Goal: Task Accomplishment & Management: Manage account settings

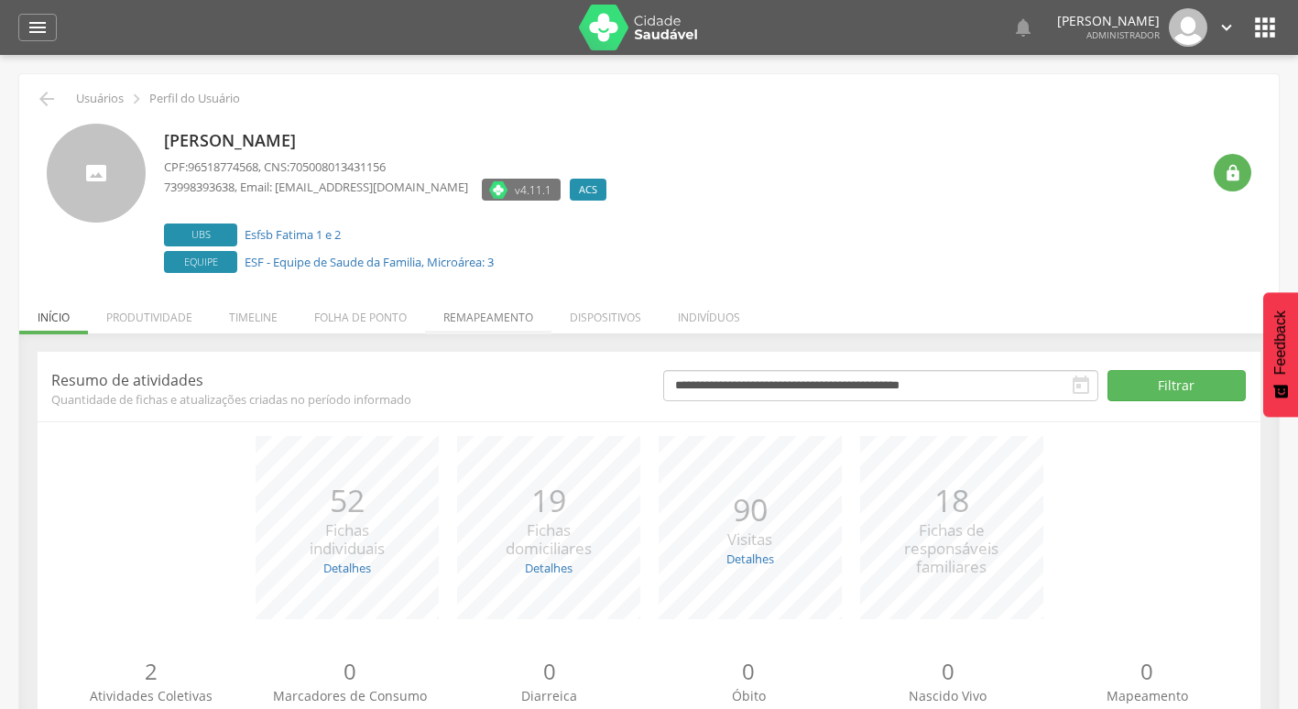
click at [468, 309] on li "Remapeamento" at bounding box center [488, 312] width 126 height 43
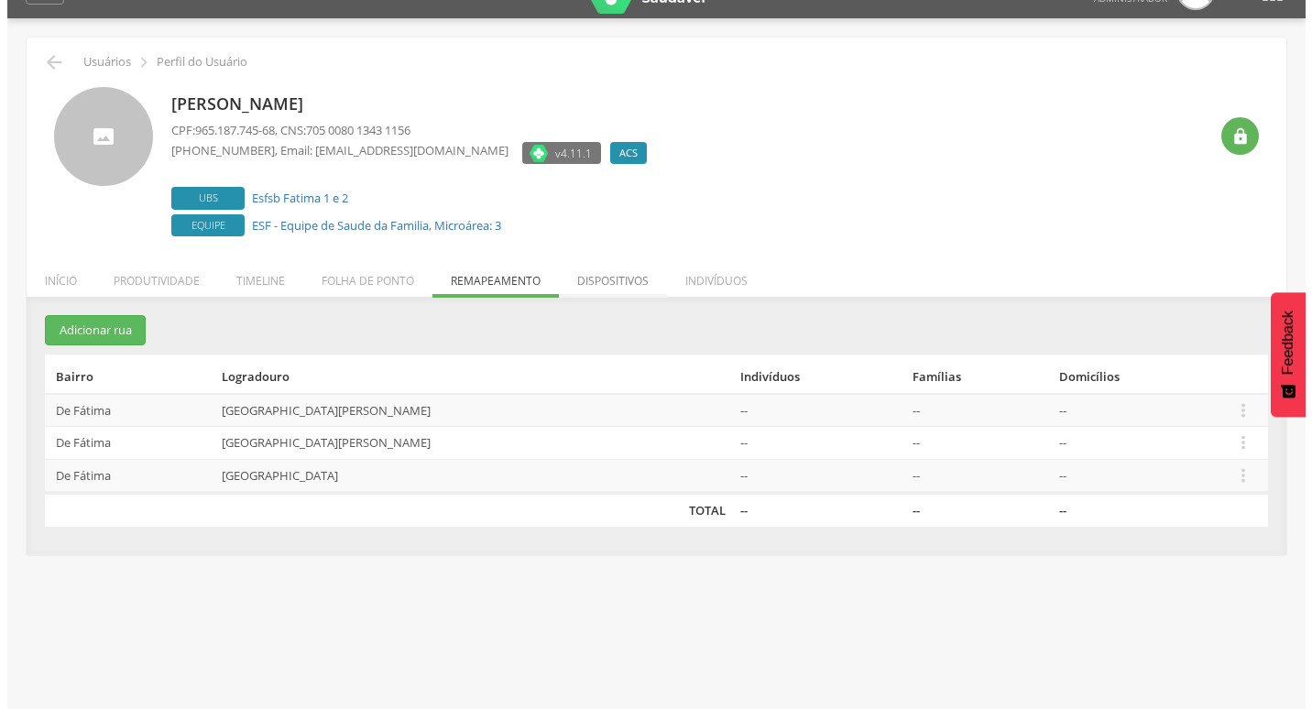
scroll to position [55, 0]
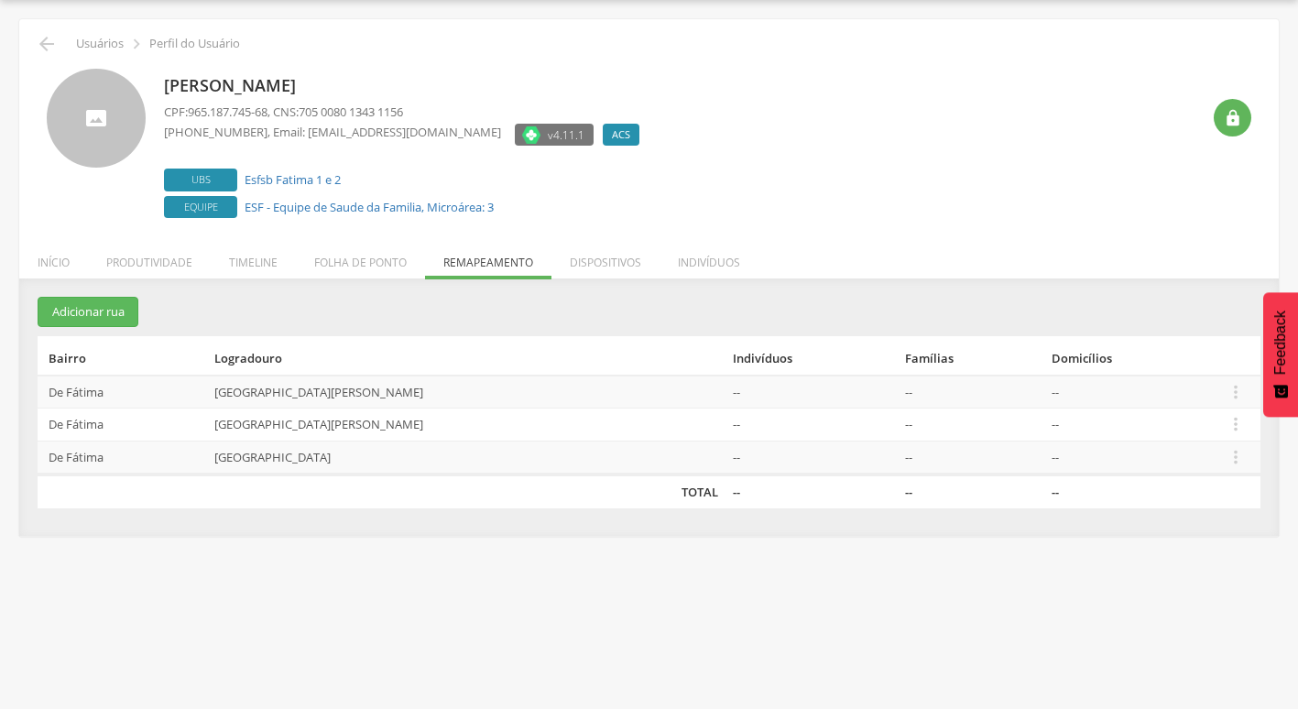
click at [618, 469] on td "[GEOGRAPHIC_DATA]" at bounding box center [466, 458] width 518 height 34
click at [1226, 462] on icon "" at bounding box center [1236, 457] width 20 height 20
click at [1152, 340] on link "Editar" at bounding box center [1172, 339] width 145 height 23
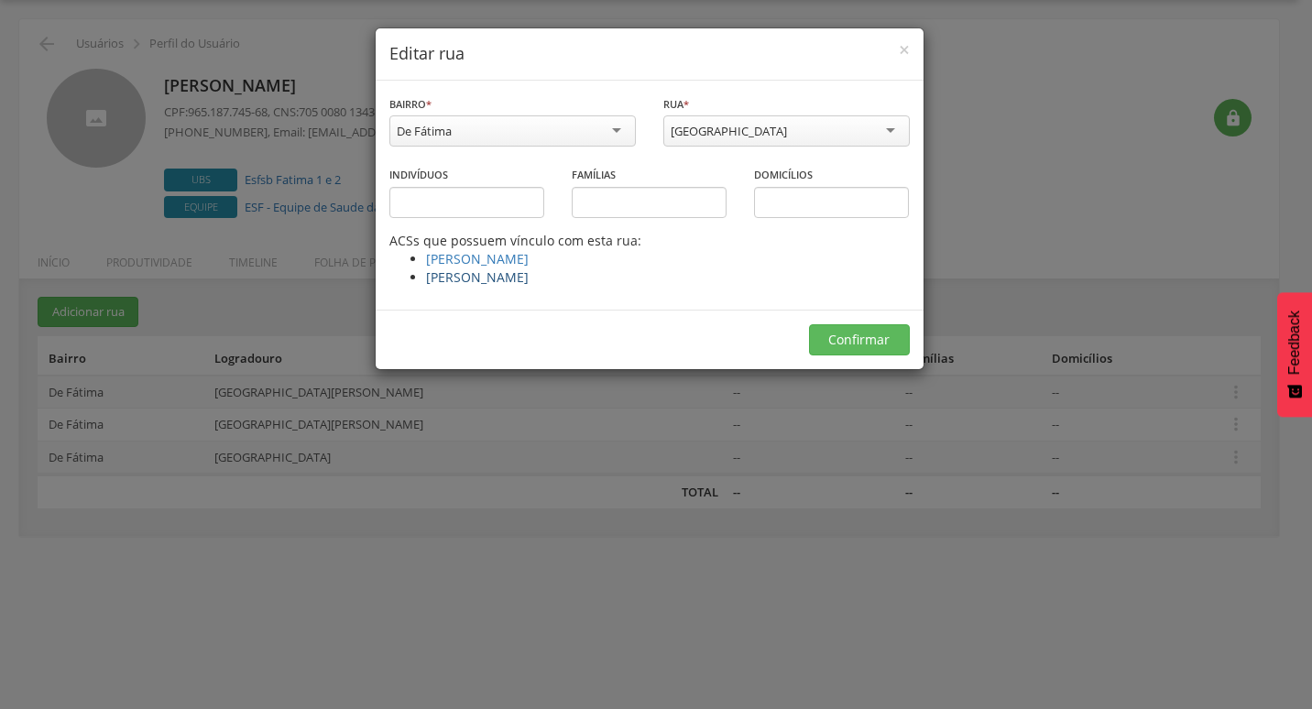
click at [518, 277] on link "[PERSON_NAME]" at bounding box center [477, 276] width 103 height 17
click at [1224, 398] on div "**********" at bounding box center [656, 354] width 1312 height 709
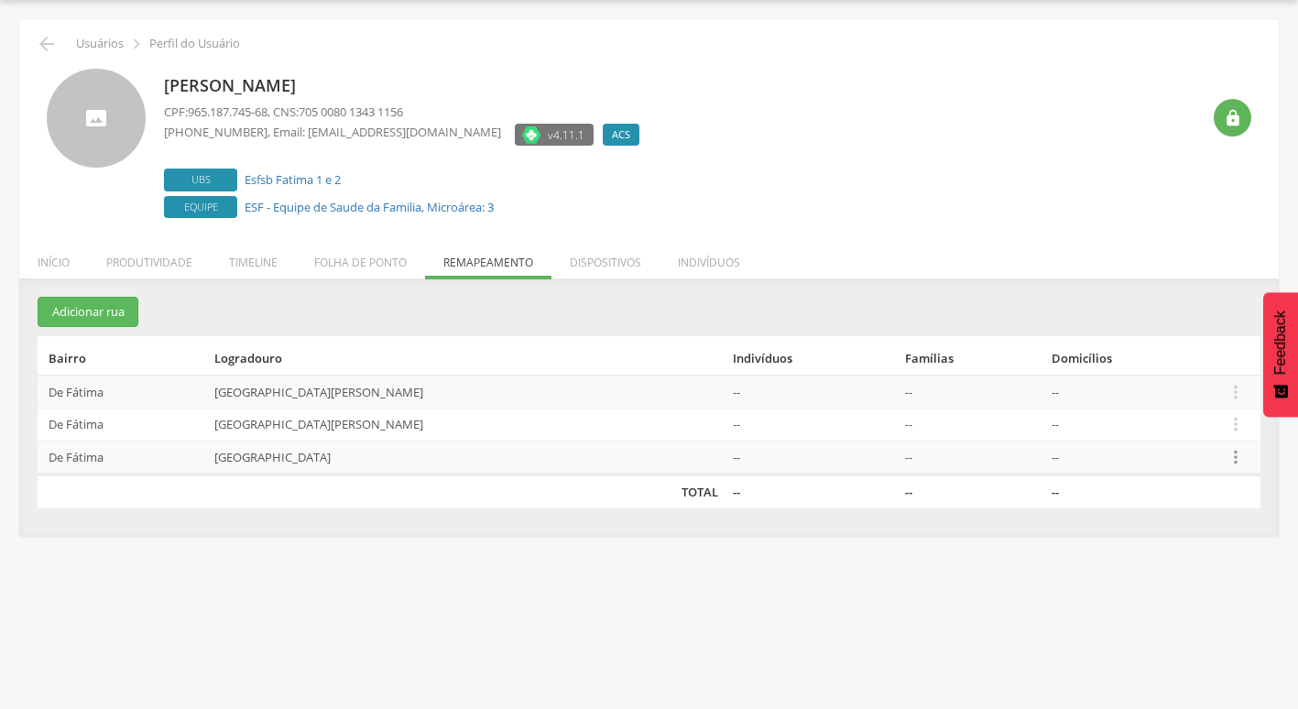
click at [1226, 464] on icon "" at bounding box center [1236, 457] width 20 height 20
click at [1204, 383] on link "Desalocar famílias" at bounding box center [1172, 385] width 145 height 23
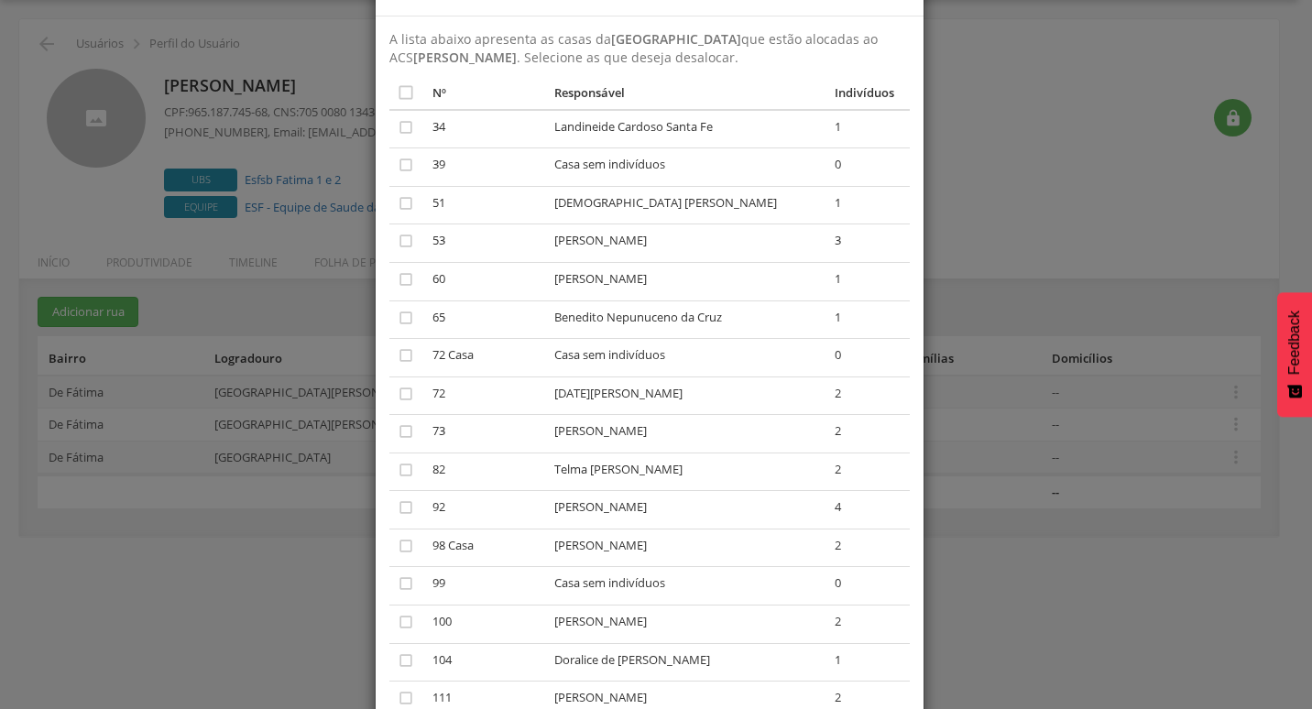
scroll to position [92, 0]
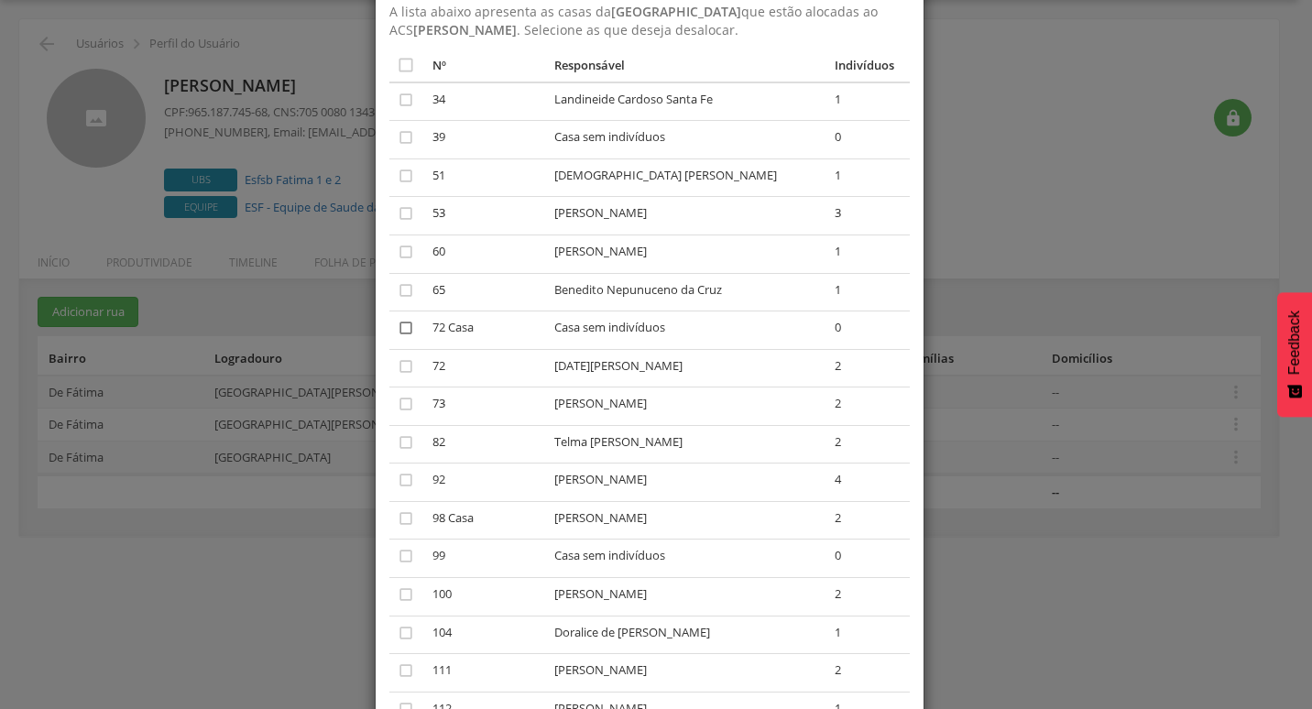
click at [401, 332] on icon "" at bounding box center [406, 328] width 18 height 18
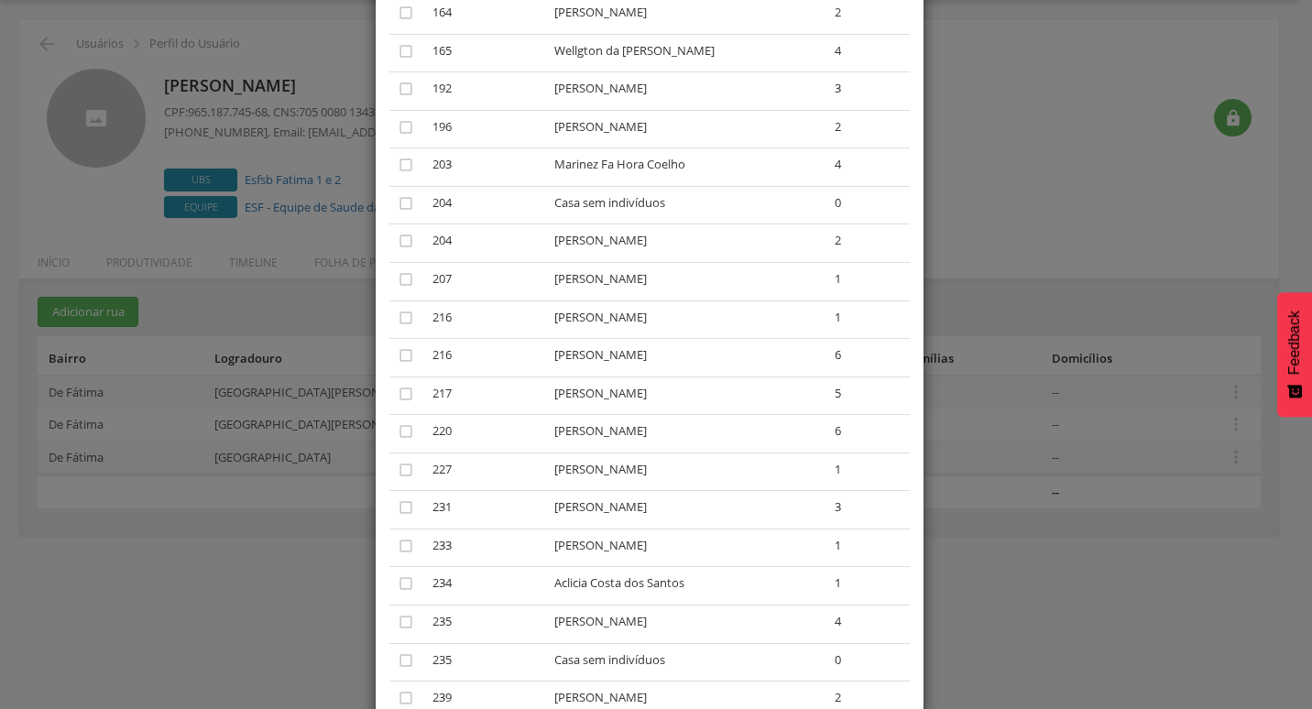
scroll to position [1374, 0]
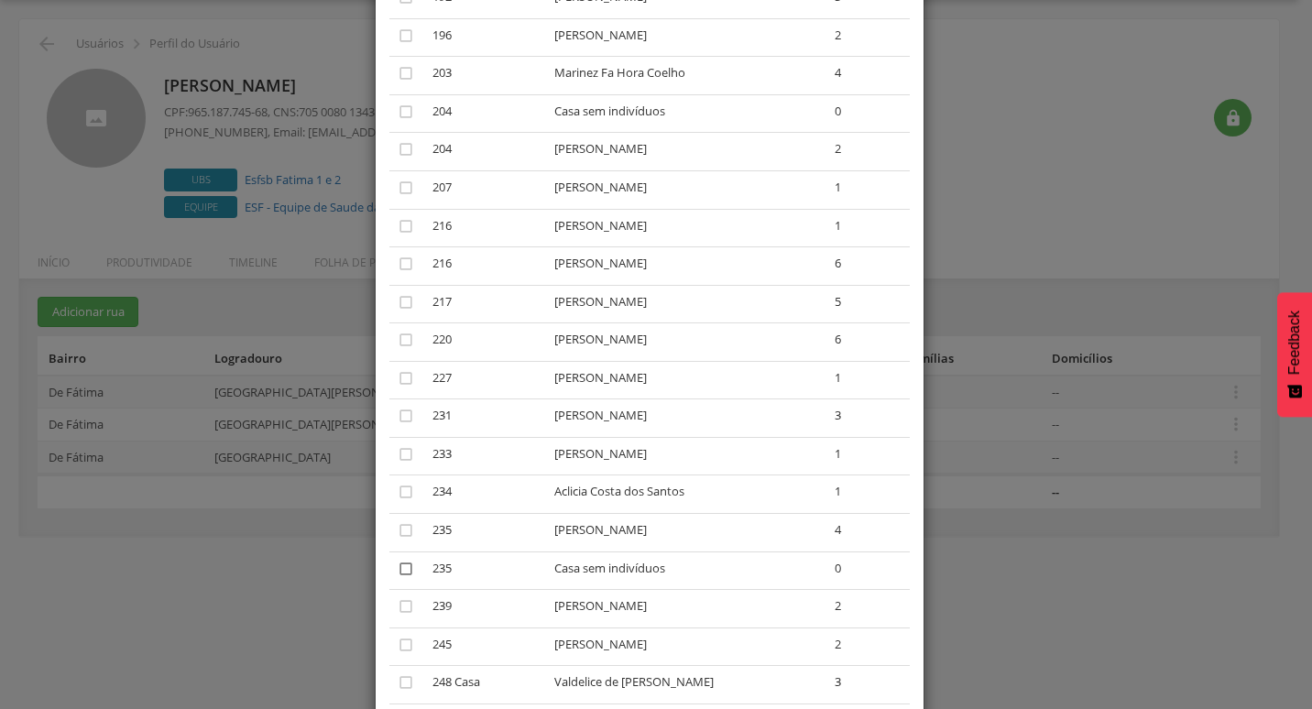
click at [402, 570] on icon "" at bounding box center [406, 569] width 18 height 18
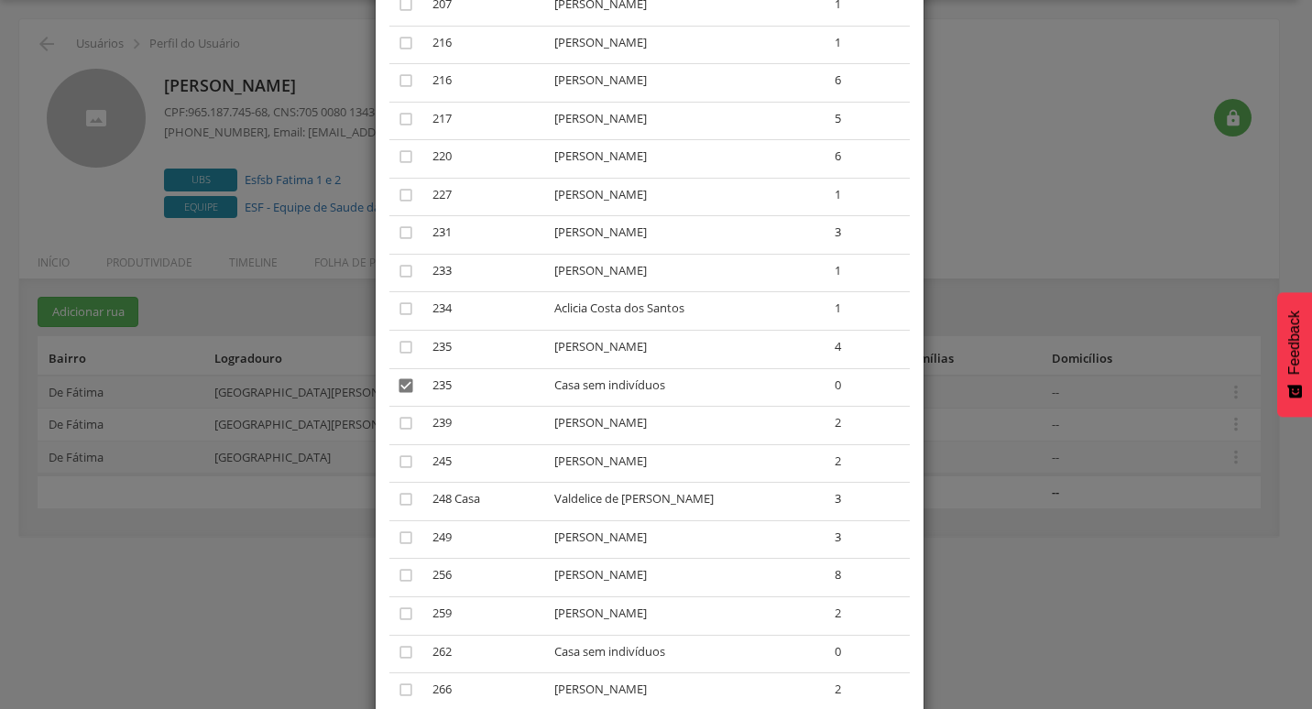
scroll to position [2578, 0]
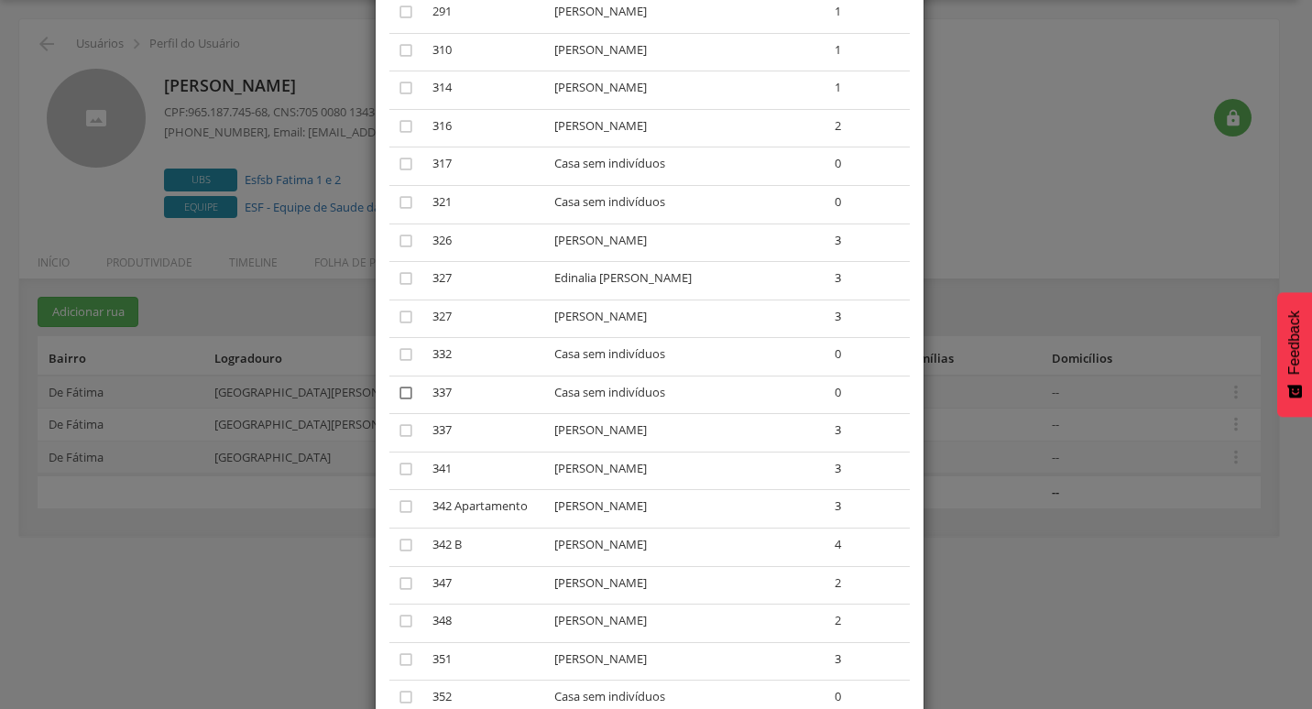
click at [404, 394] on icon "" at bounding box center [406, 393] width 18 height 18
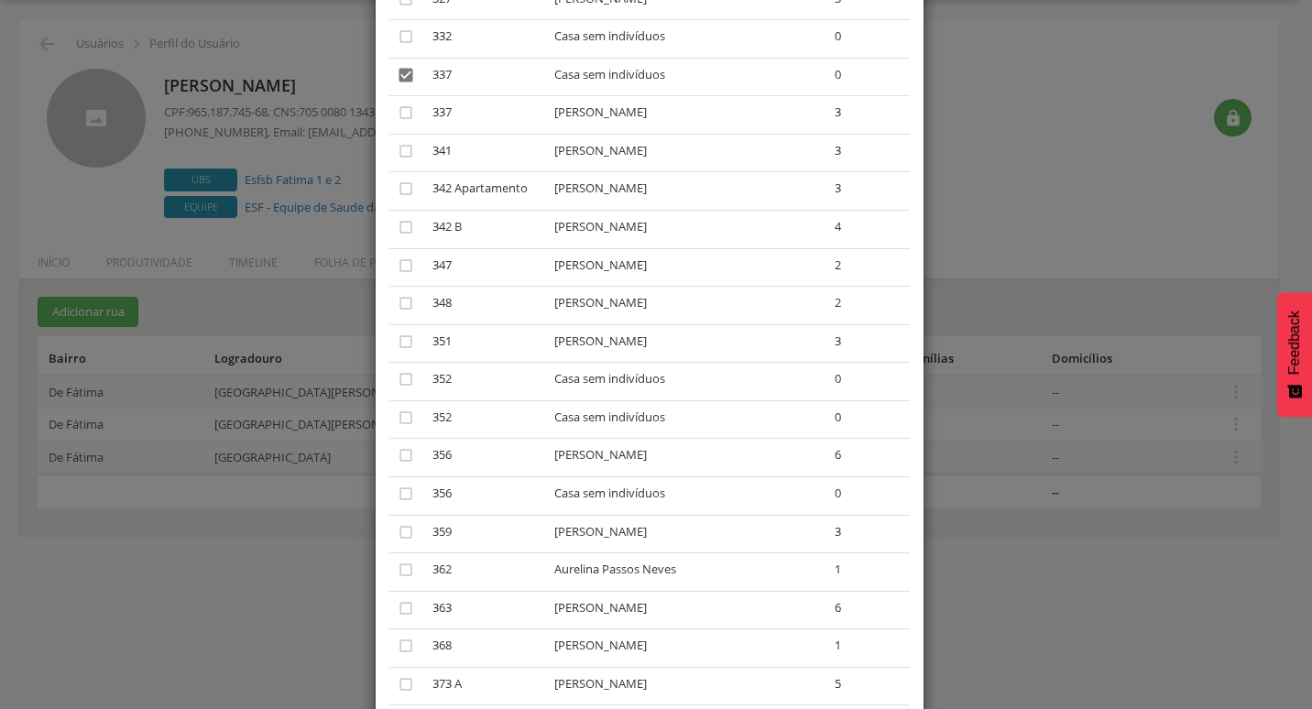
scroll to position [2866, 0]
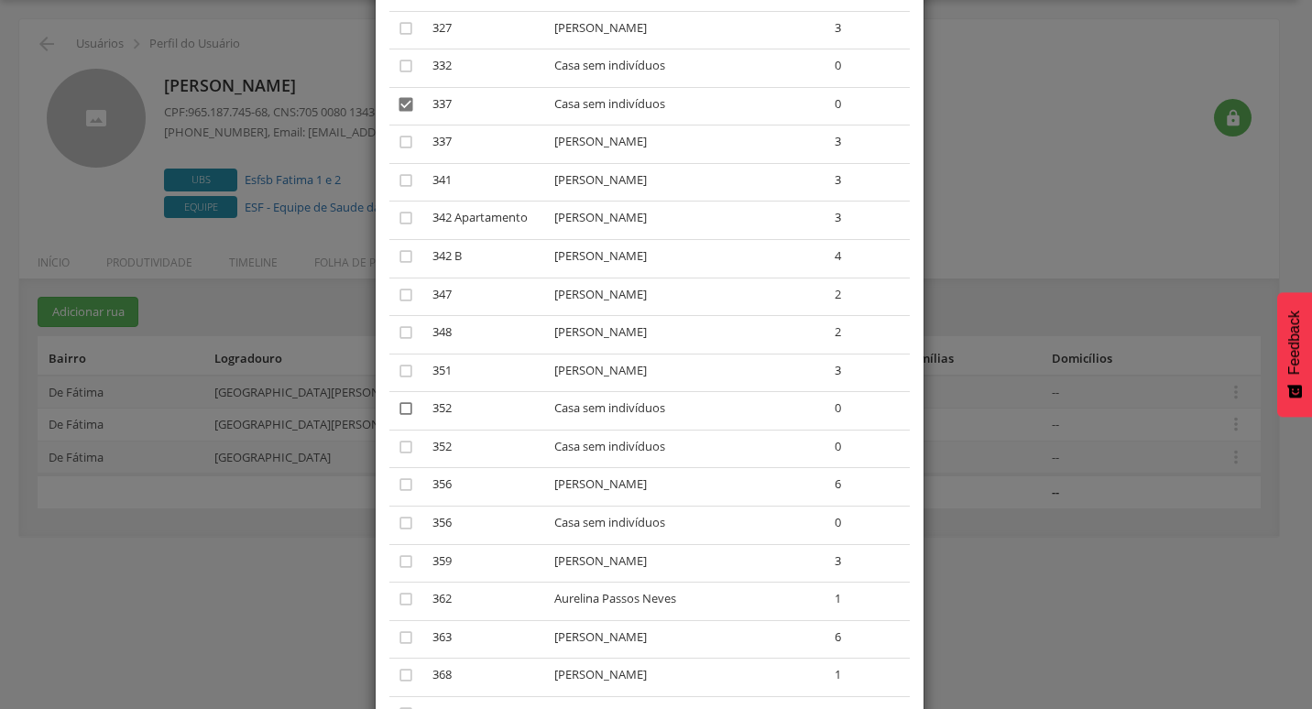
click at [397, 411] on icon "" at bounding box center [406, 408] width 18 height 18
click at [397, 519] on icon "" at bounding box center [406, 523] width 18 height 18
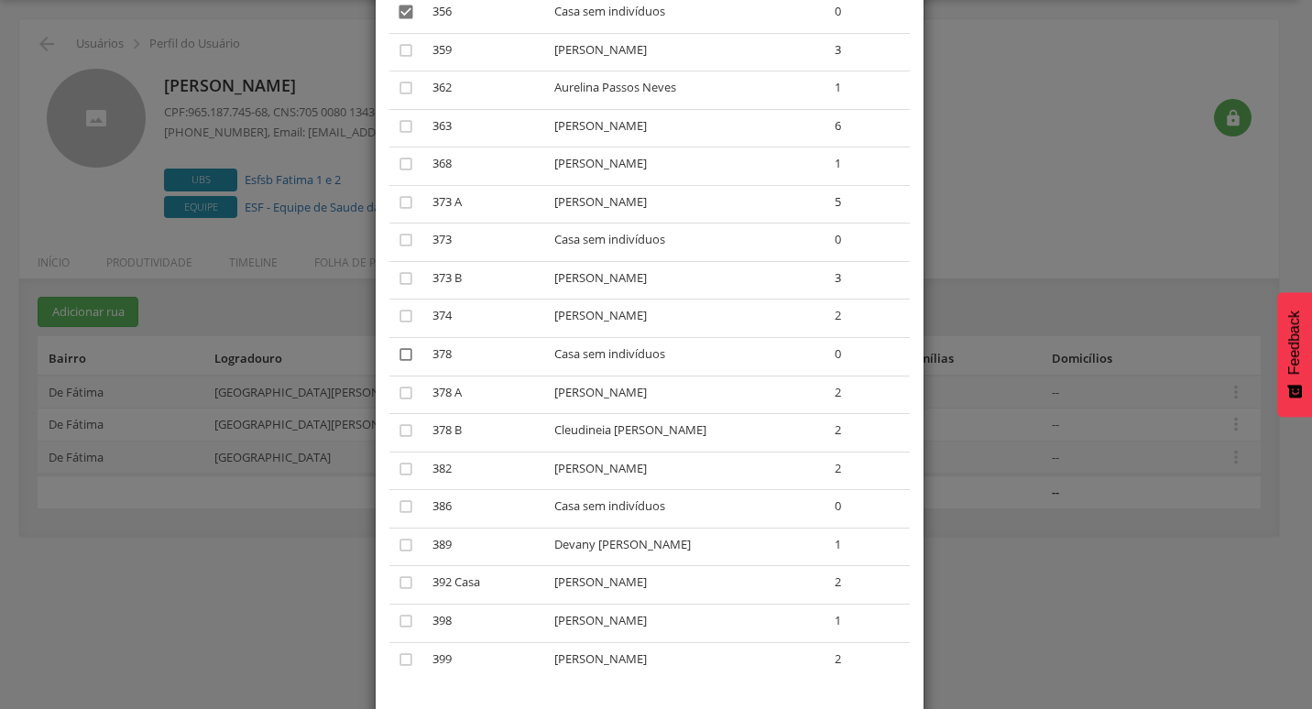
click at [399, 345] on icon "" at bounding box center [406, 354] width 18 height 18
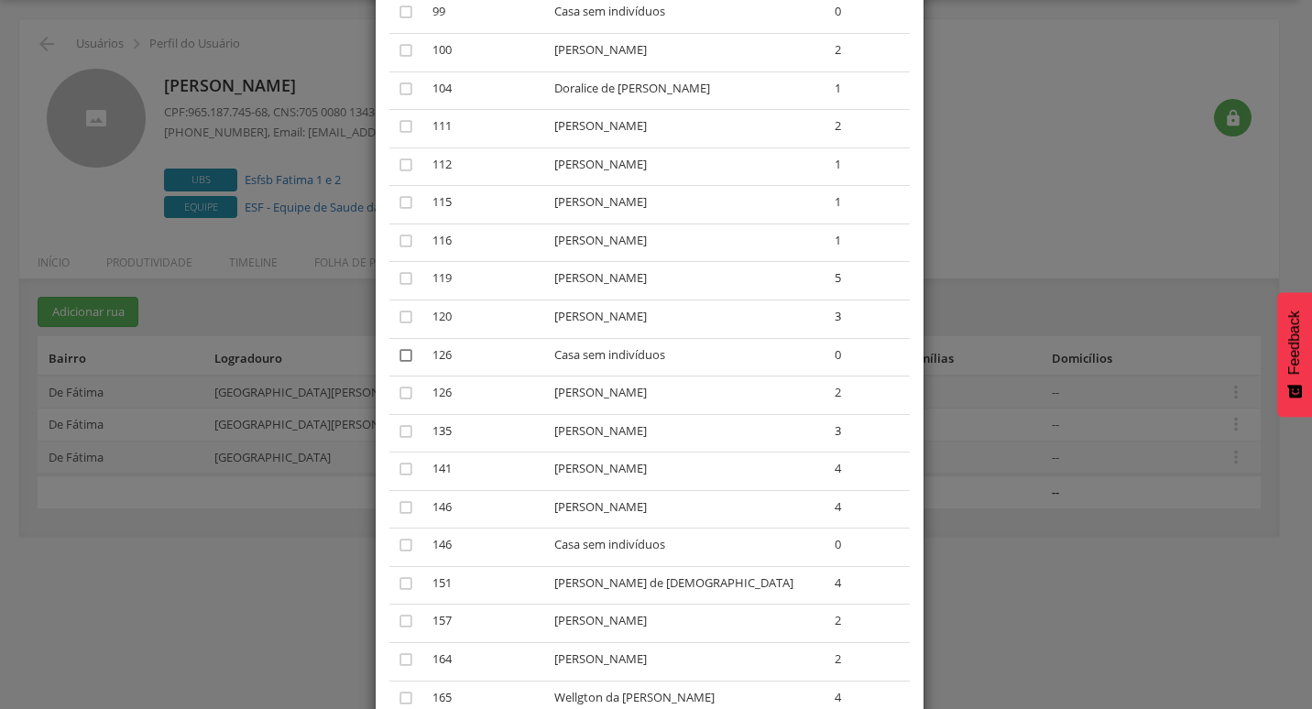
click at [397, 355] on icon "" at bounding box center [406, 355] width 18 height 18
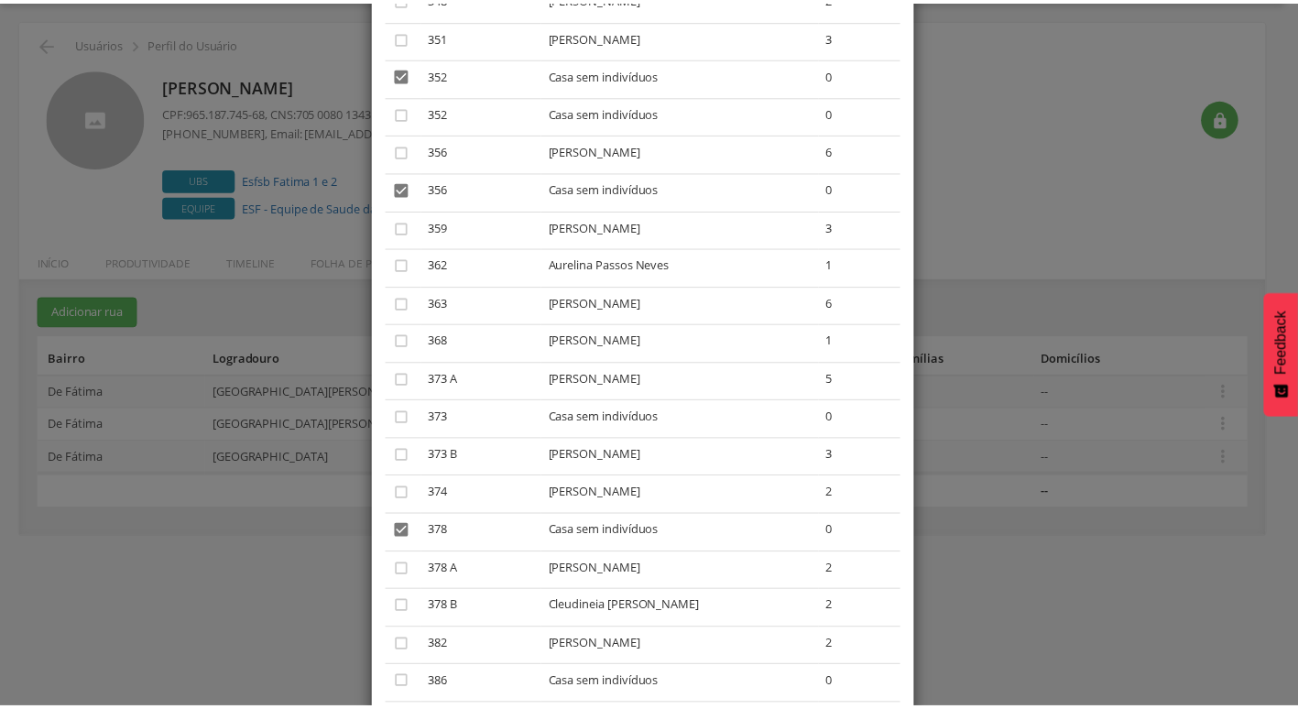
scroll to position [3468, 0]
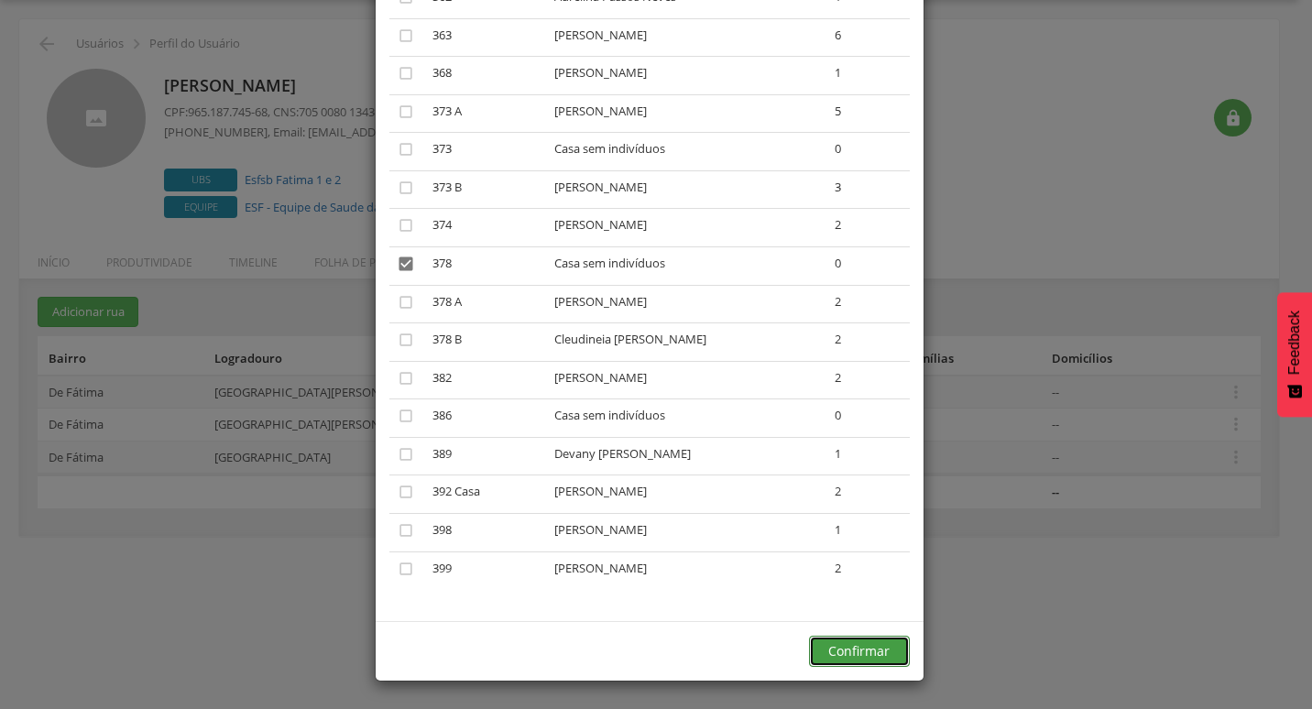
click at [842, 642] on button "Confirmar" at bounding box center [859, 651] width 101 height 31
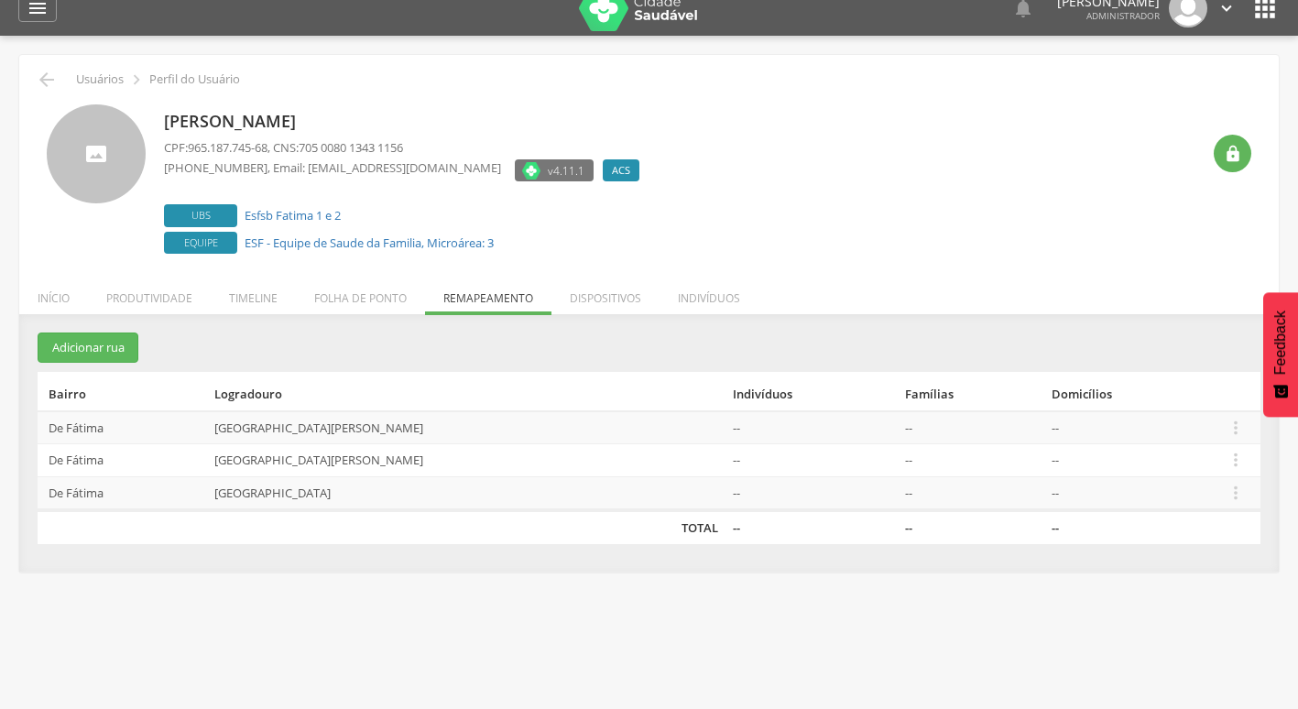
scroll to position [0, 0]
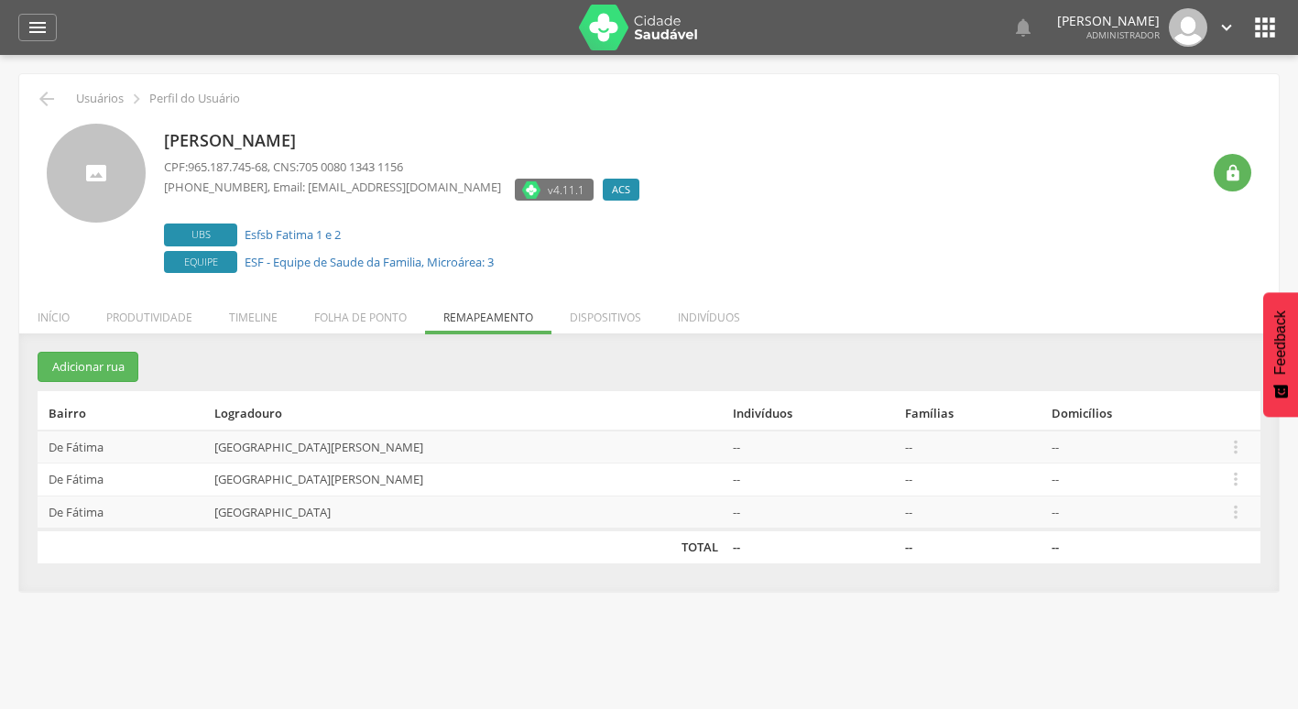
drag, startPoint x: 1263, startPoint y: 27, endPoint x: 1254, endPoint y: 37, distance: 13.6
click at [1263, 27] on icon "" at bounding box center [1264, 27] width 29 height 29
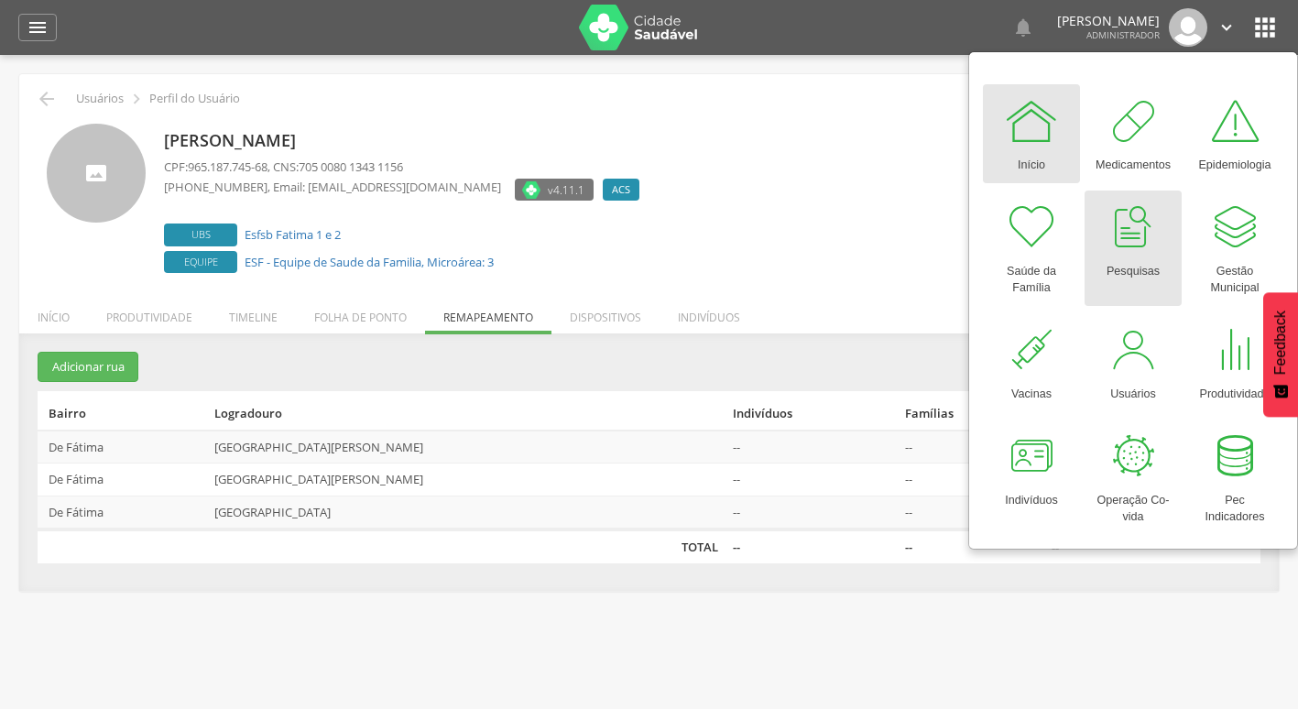
click at [1131, 258] on div "Pesquisas" at bounding box center [1133, 268] width 53 height 26
